Goal: Navigation & Orientation: Find specific page/section

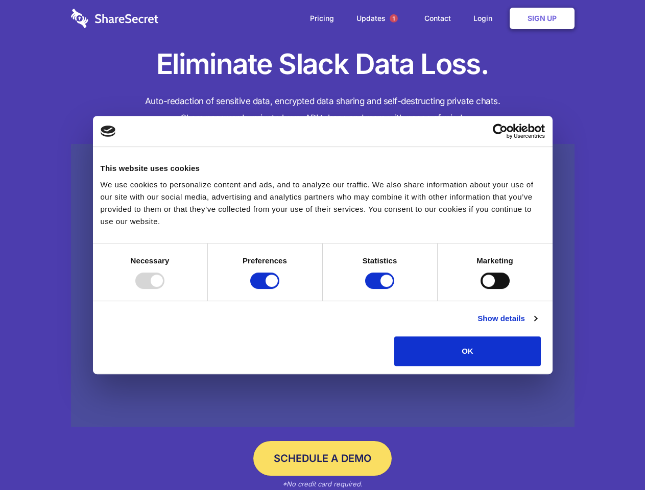
click at [165, 289] on div at bounding box center [149, 281] width 29 height 16
click at [279, 289] on input "Preferences" at bounding box center [264, 281] width 29 height 16
checkbox input "false"
click at [381, 289] on input "Statistics" at bounding box center [379, 281] width 29 height 16
checkbox input "false"
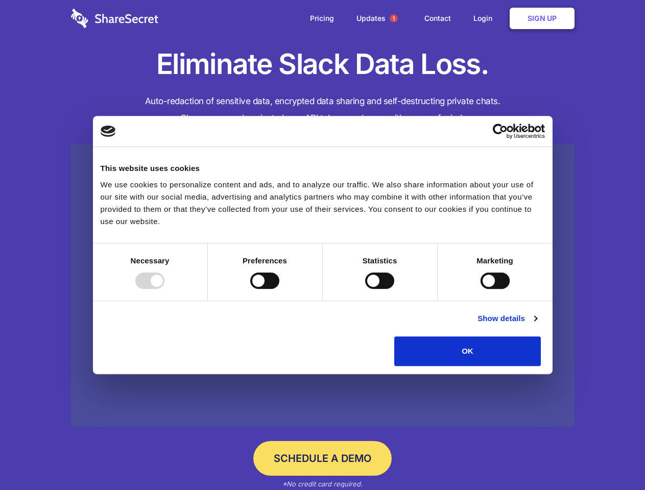
click at [481, 289] on input "Marketing" at bounding box center [495, 281] width 29 height 16
checkbox input "true"
click at [537, 325] on link "Show details" at bounding box center [507, 319] width 59 height 12
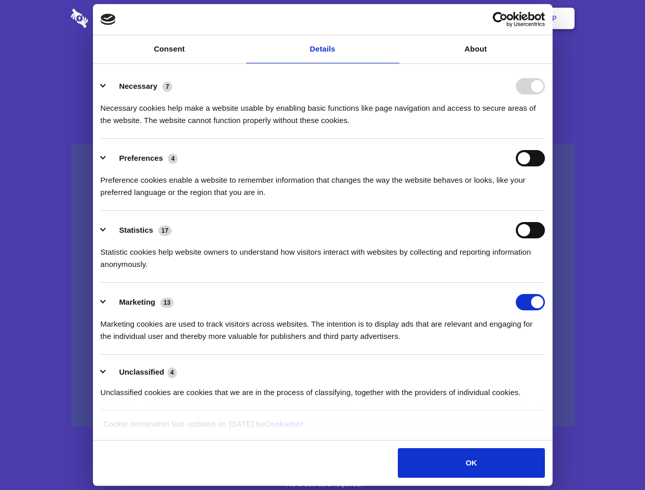
click at [545, 139] on li "Necessary 7 Necessary cookies help make a website usable by enabling basic func…" at bounding box center [323, 103] width 444 height 72
click at [393, 18] on span "1" at bounding box center [394, 18] width 8 height 8
